Goal: Task Accomplishment & Management: Manage account settings

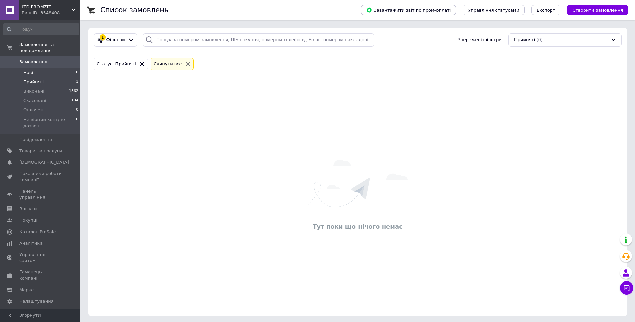
click at [39, 68] on li "Нові 0" at bounding box center [41, 72] width 82 height 9
click at [52, 77] on li "Прийняті 1" at bounding box center [41, 81] width 82 height 9
click at [46, 105] on li "Оплачені 0" at bounding box center [41, 109] width 82 height 9
click at [40, 79] on span "Прийняті" at bounding box center [33, 82] width 21 height 6
click at [52, 105] on li "Оплачені 0" at bounding box center [41, 109] width 82 height 9
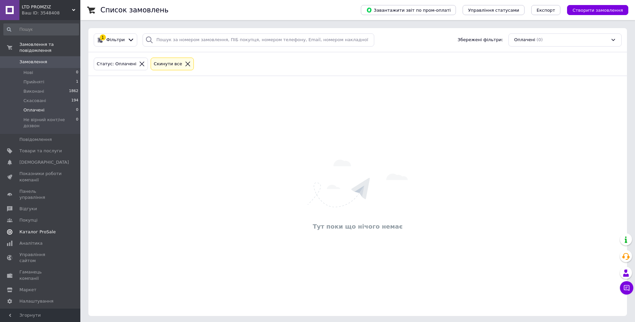
click at [34, 229] on span "Каталог ProSale" at bounding box center [37, 232] width 36 height 6
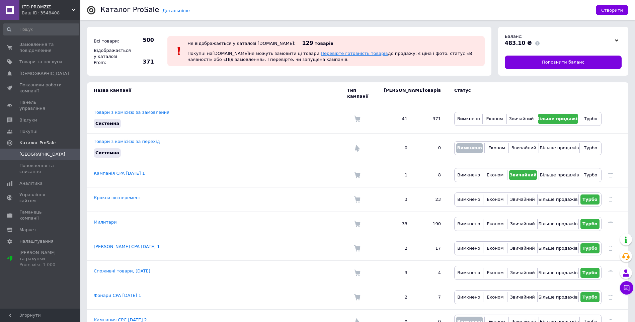
click at [321, 54] on link "Перевірте готовність товарів" at bounding box center [354, 53] width 67 height 5
